Goal: Use online tool/utility

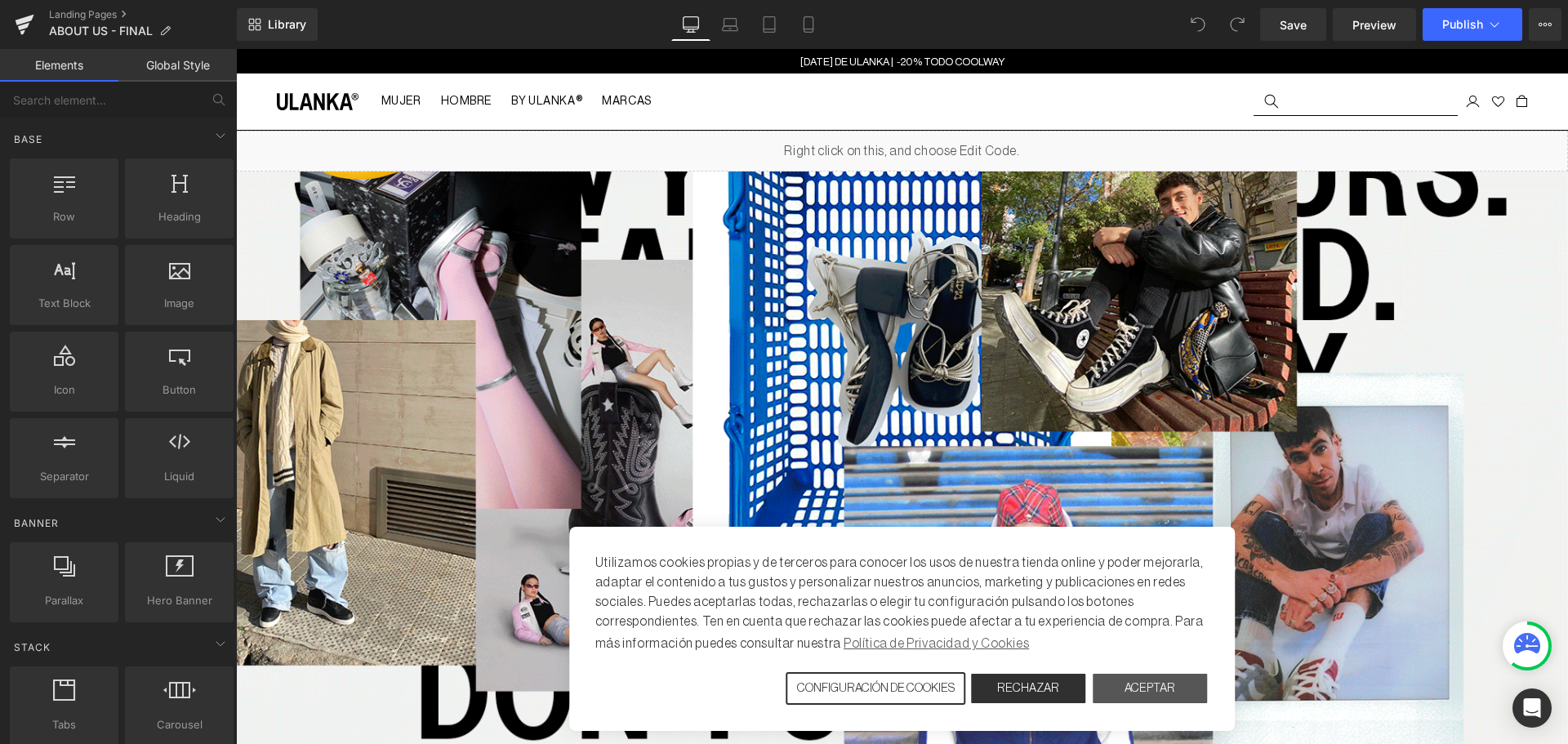
click at [1127, 693] on button "ACEPTAR" at bounding box center [1149, 689] width 118 height 33
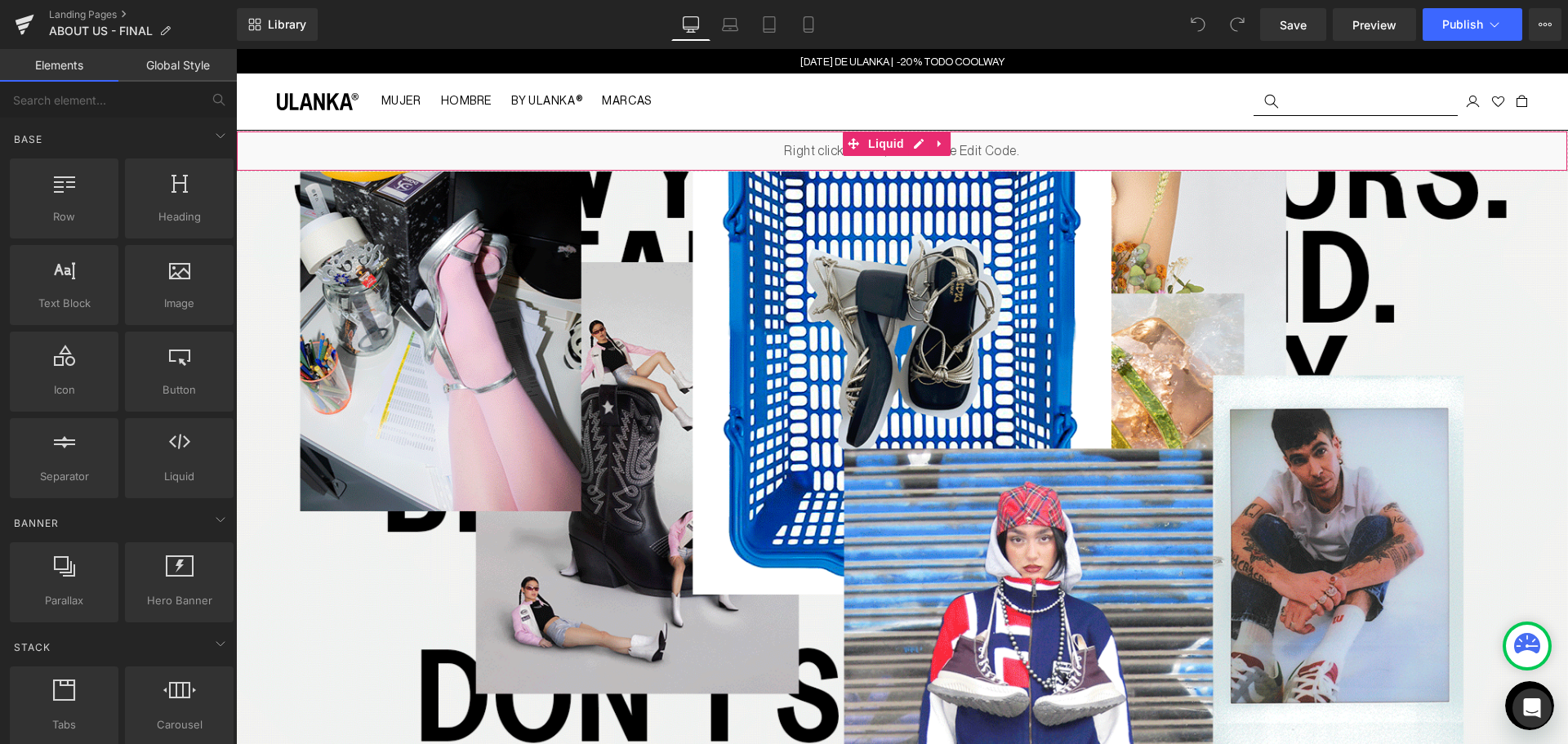
click at [785, 148] on div "Liquid" at bounding box center [902, 151] width 1332 height 41
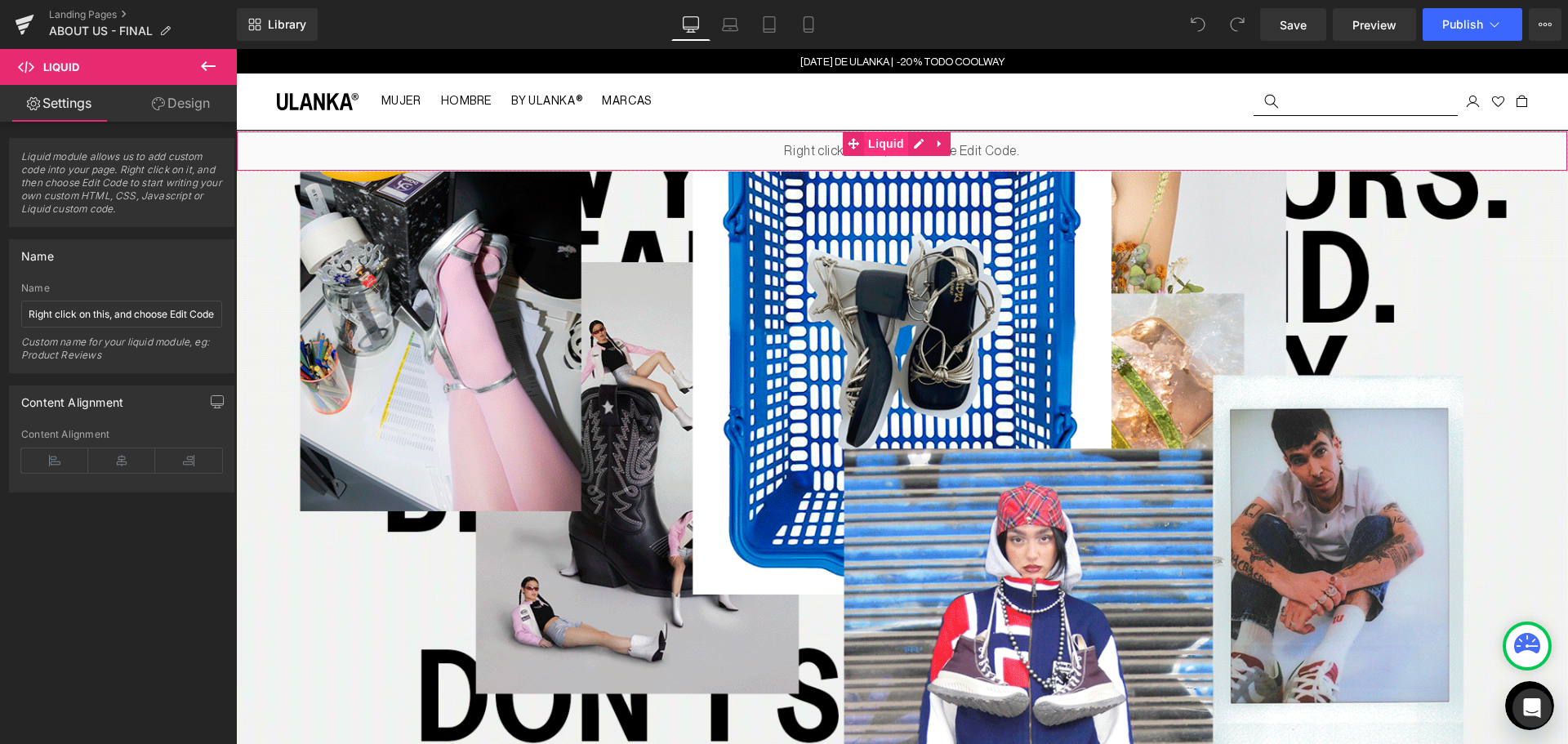
click at [878, 132] on span "Liquid" at bounding box center [885, 143] width 44 height 24
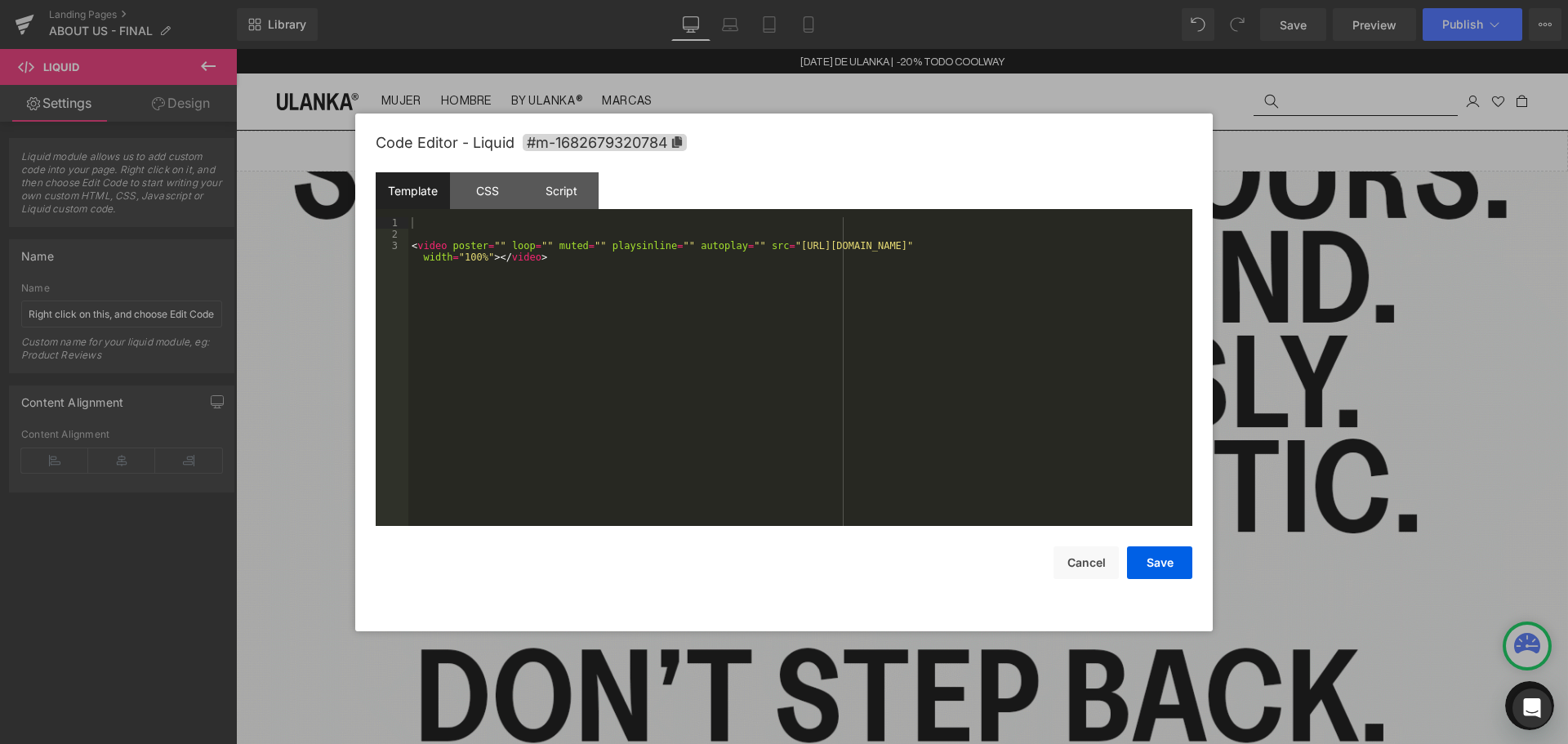
click at [923, 139] on div "Liquid" at bounding box center [902, 151] width 1332 height 41
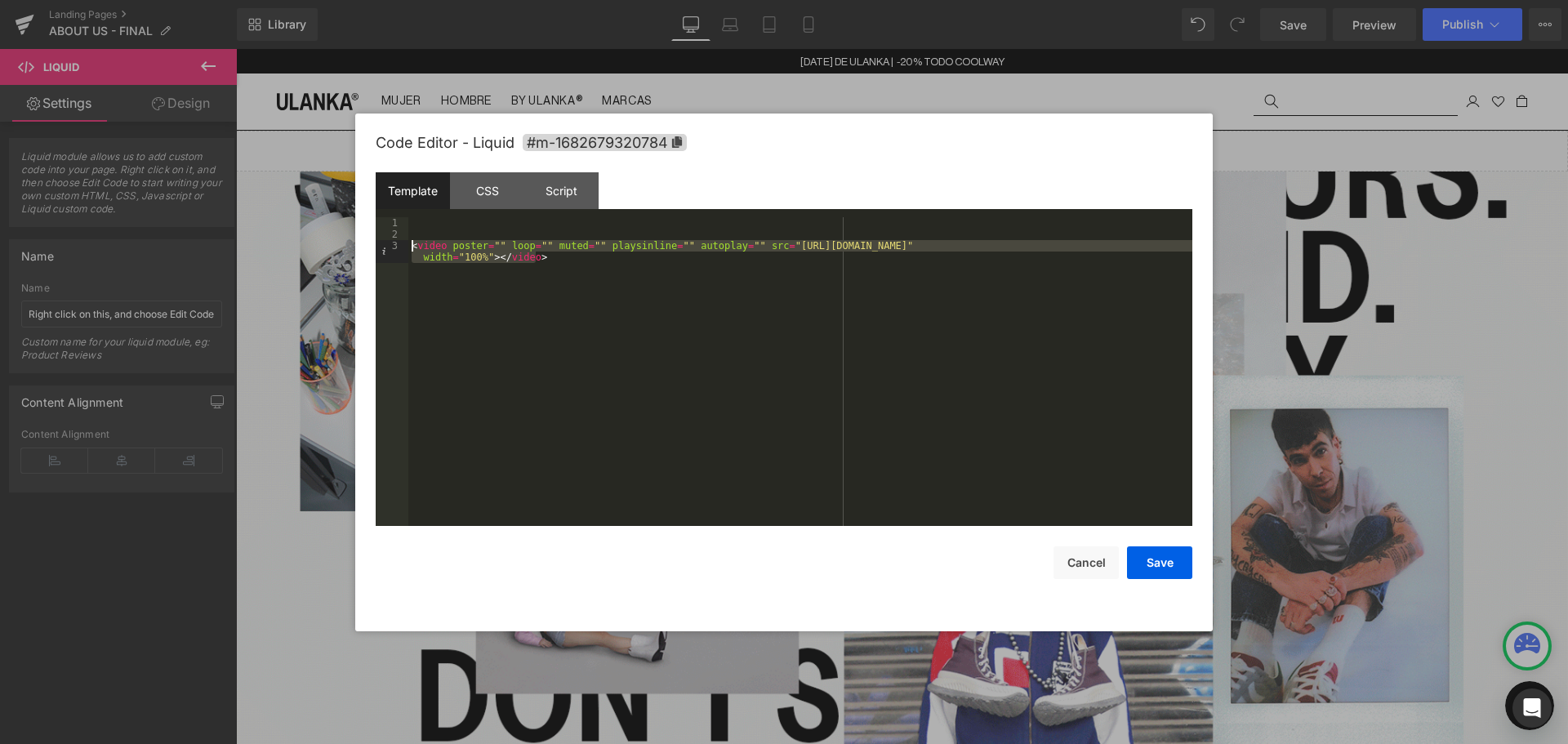
drag, startPoint x: 551, startPoint y: 263, endPoint x: 403, endPoint y: 241, distance: 149.6
click at [403, 241] on pre "1 2 3 < video poster = "" loop = "" muted = "" playsinline = "" autoplay = "" s…" at bounding box center [784, 372] width 816 height 309
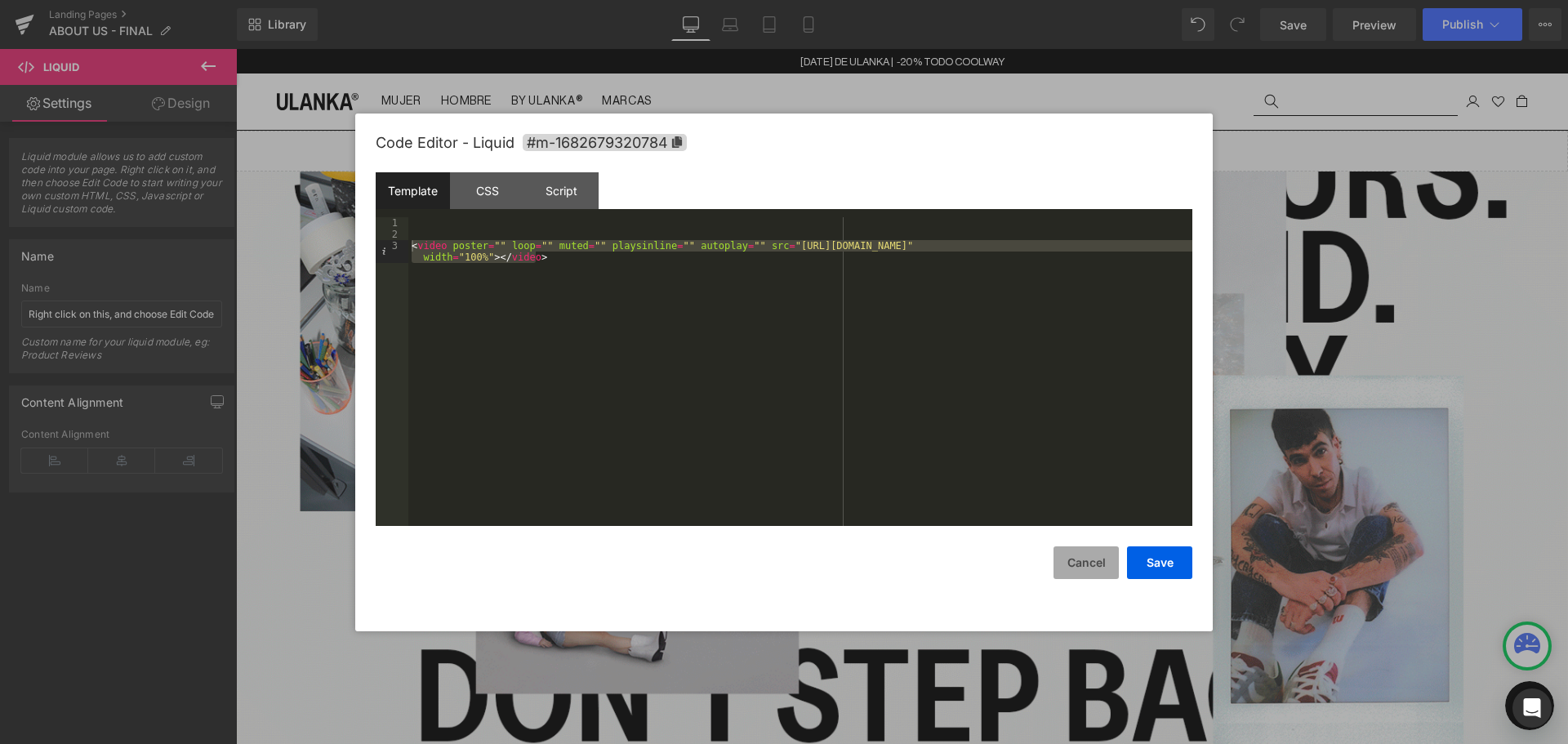
click at [1082, 561] on button "Cancel" at bounding box center [1085, 562] width 65 height 33
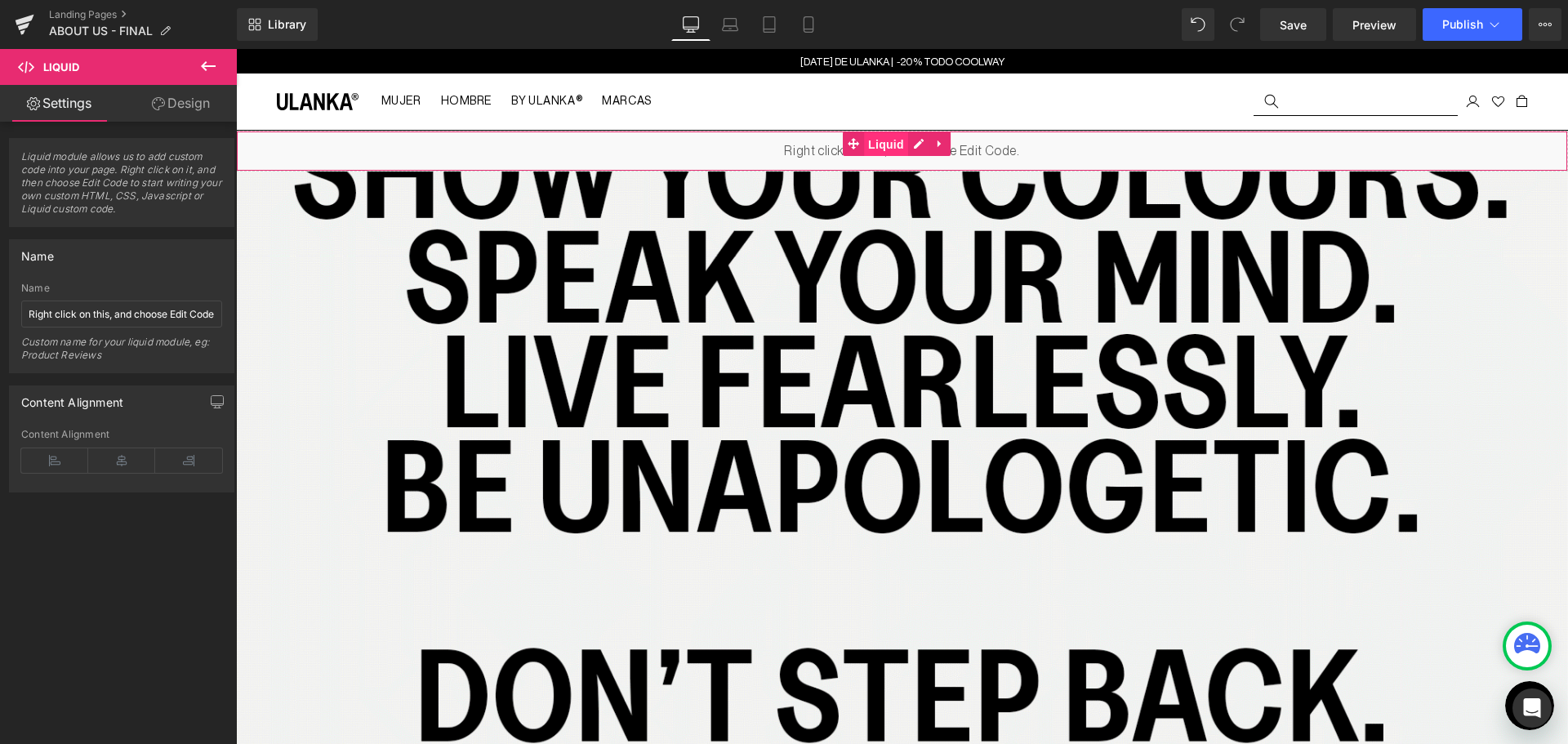
click at [872, 141] on span "Liquid" at bounding box center [885, 144] width 44 height 24
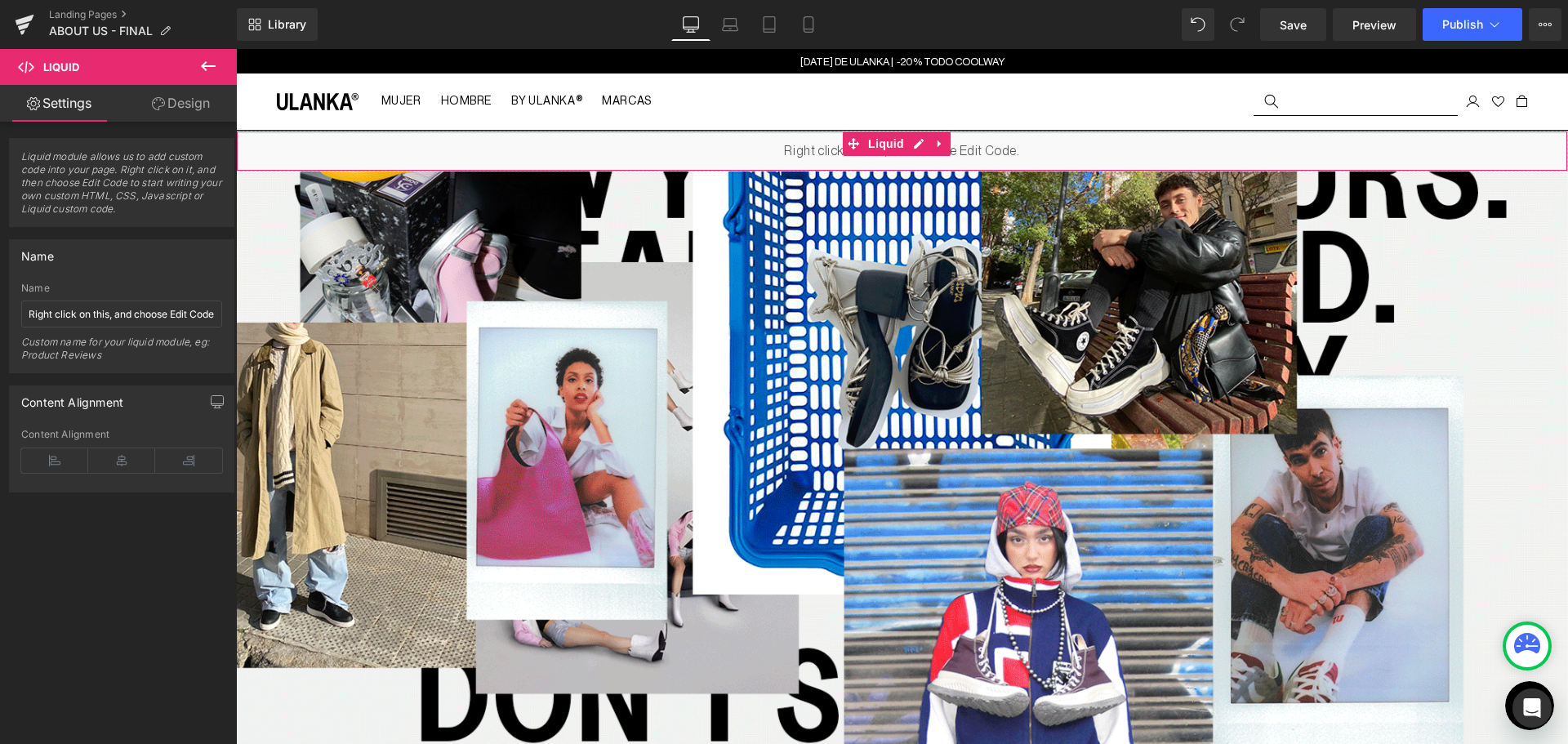
click at [836, 158] on div "Liquid" at bounding box center [902, 151] width 1332 height 41
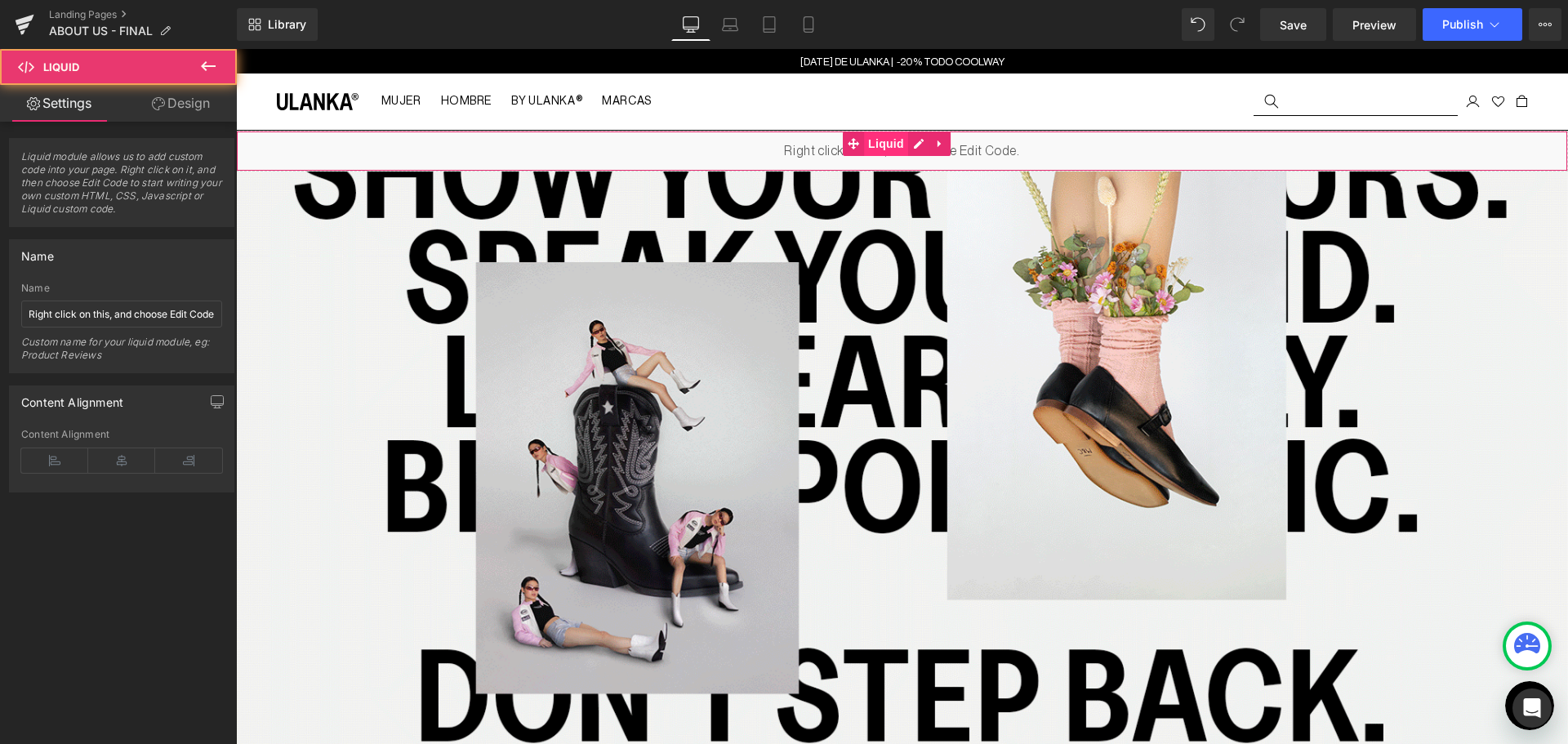
click at [879, 142] on span "Liquid" at bounding box center [885, 143] width 44 height 24
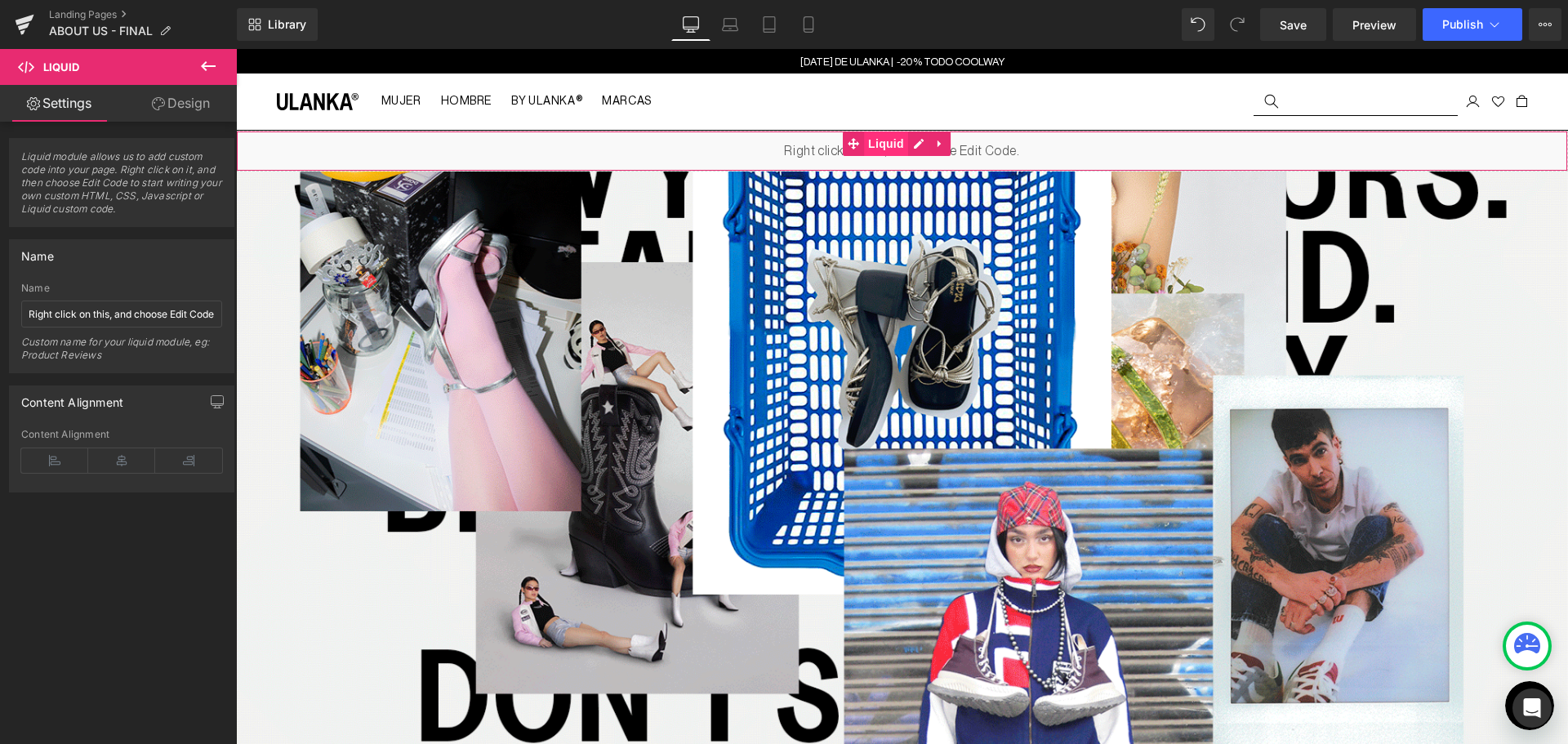
click at [887, 143] on span "Liquid" at bounding box center [885, 143] width 44 height 24
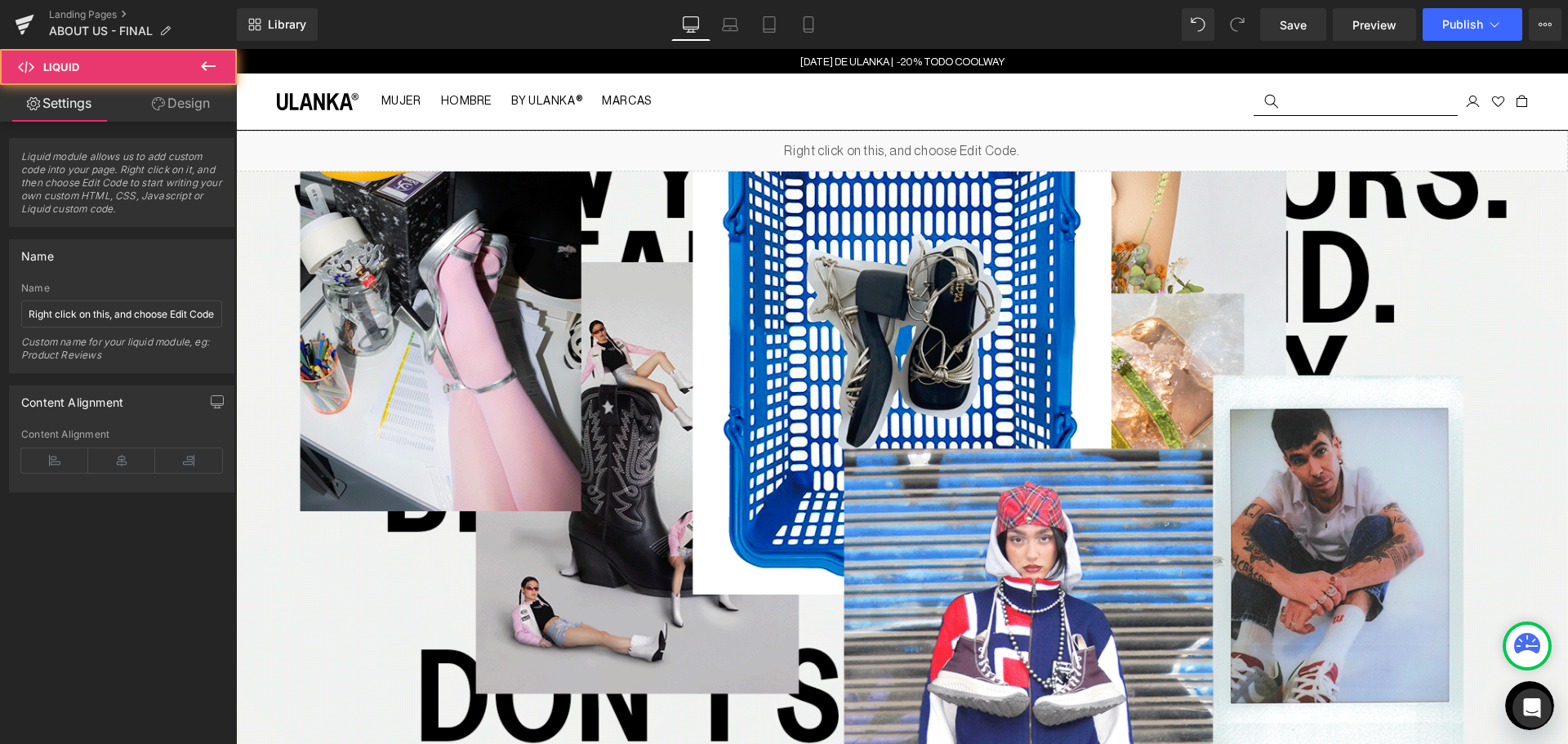
click at [916, 139] on icon at bounding box center [913, 144] width 9 height 10
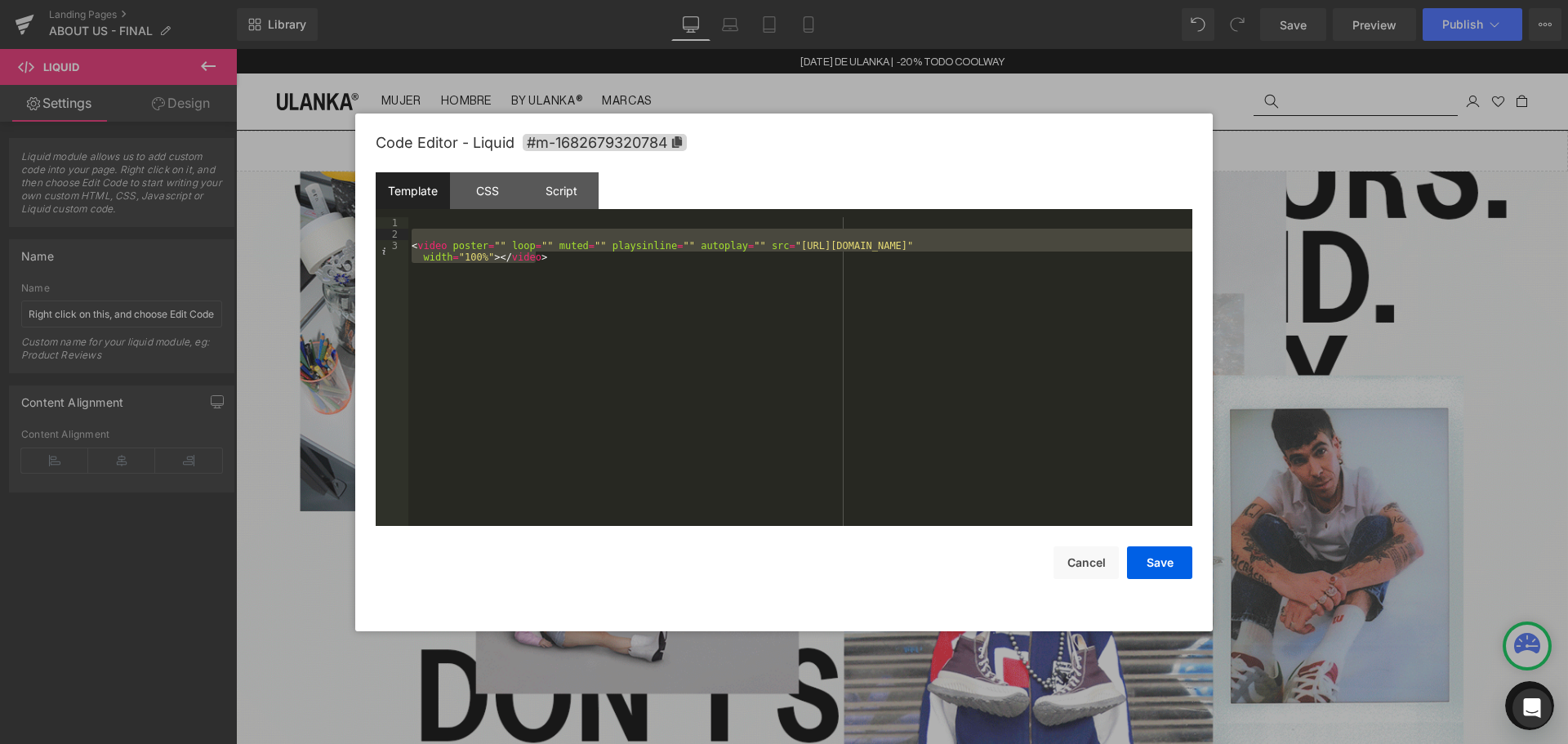
drag, startPoint x: 554, startPoint y: 261, endPoint x: 417, endPoint y: 239, distance: 138.8
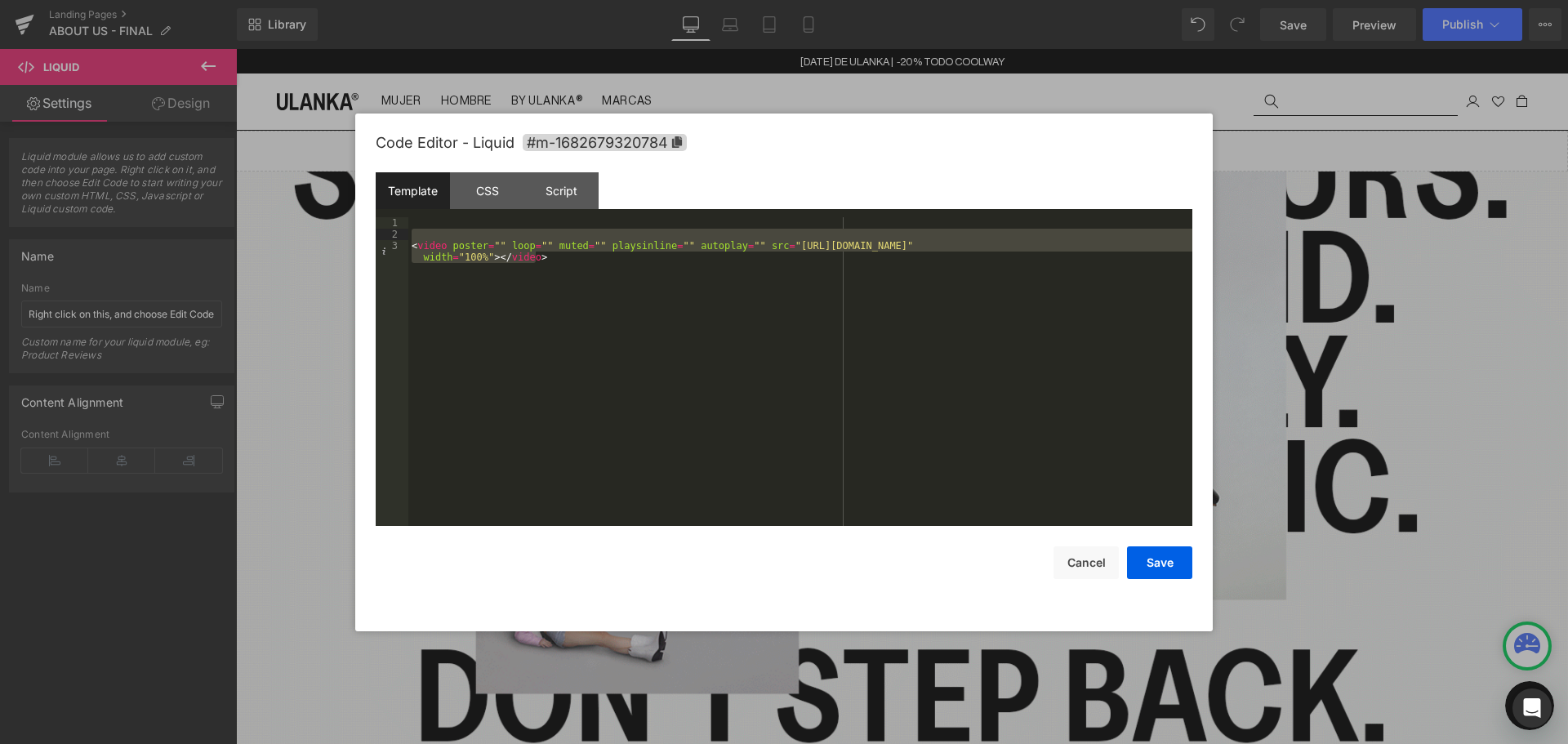
click at [417, 239] on div "< video poster = "" loop = "" muted = "" playsinline = "" autoplay = "" src = "…" at bounding box center [800, 389] width 784 height 343
